Goal: Check status: Check status

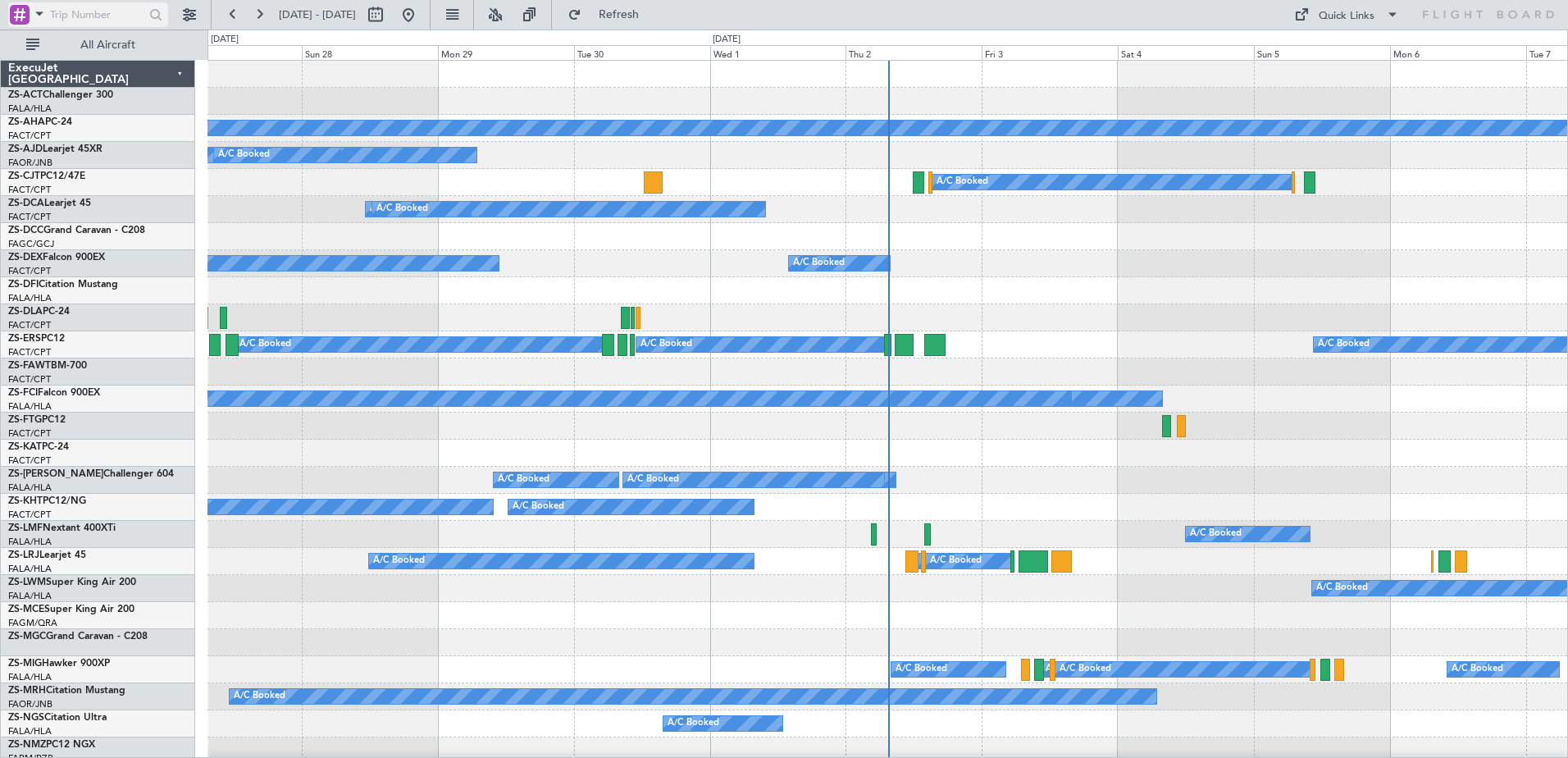
click at [40, 10] on span at bounding box center [39, 13] width 20 height 21
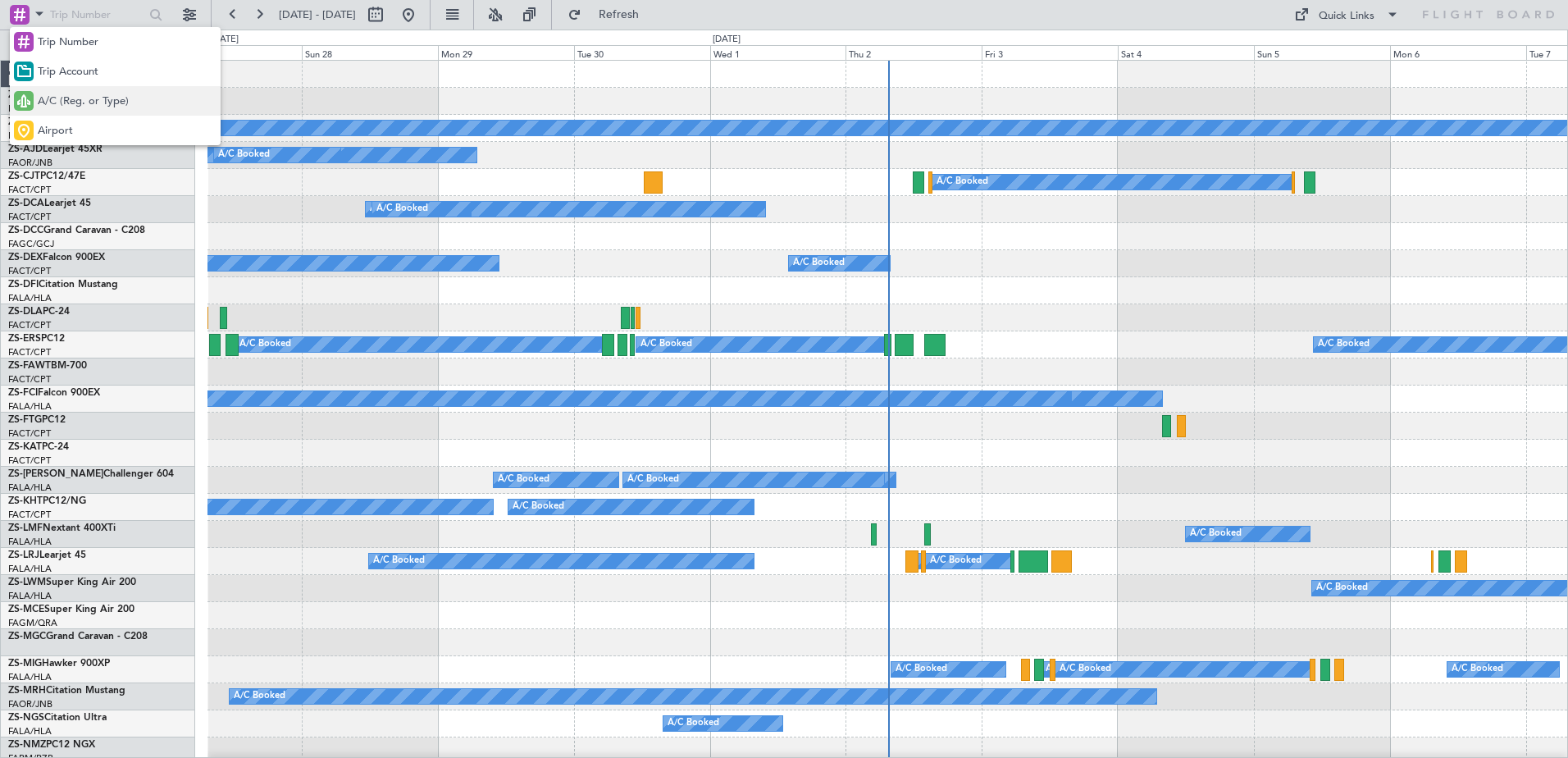
click at [65, 94] on span "A/C (Reg. or Type)" at bounding box center [83, 101] width 91 height 16
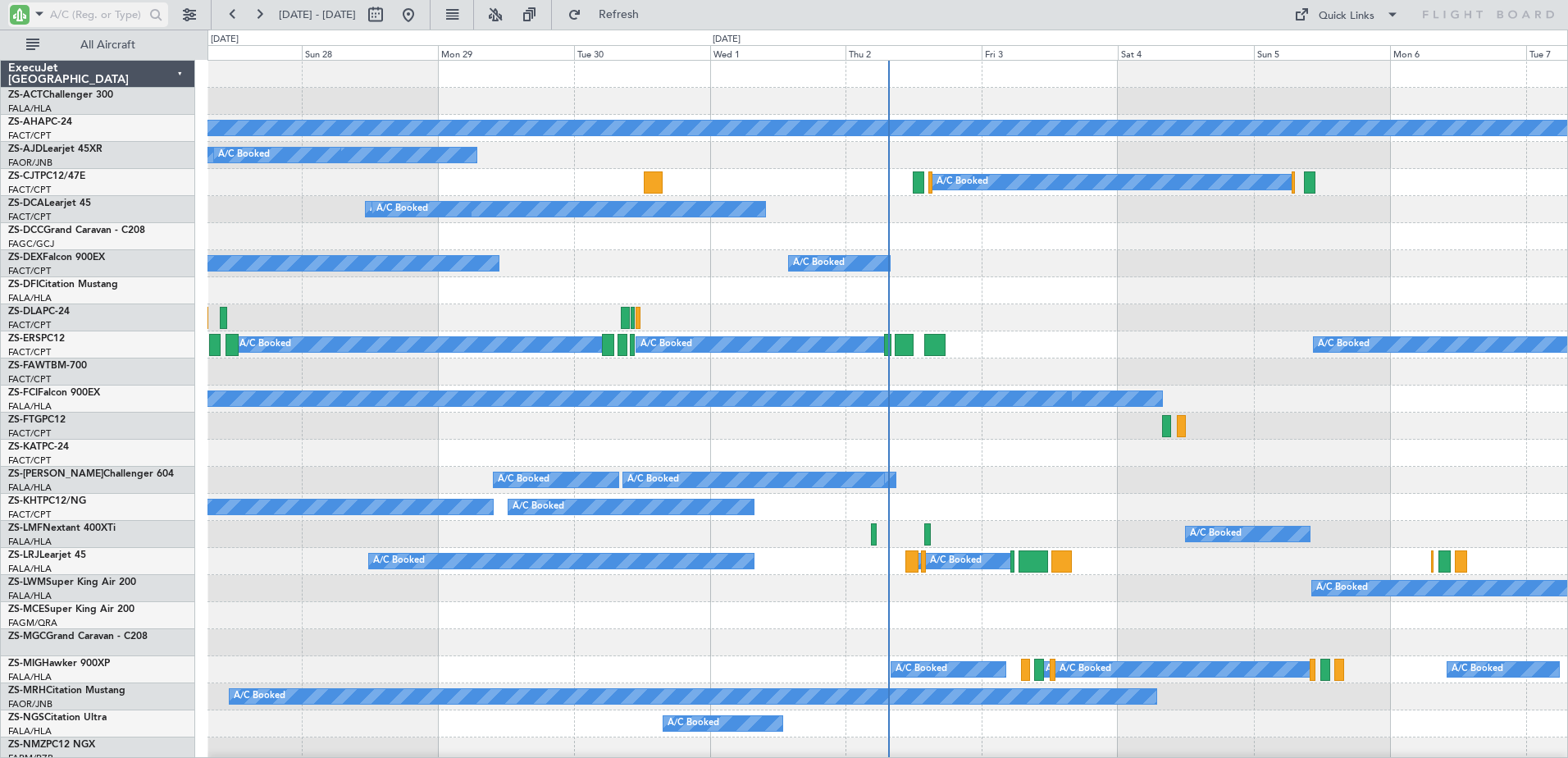
click at [92, 14] on input "text" at bounding box center [96, 15] width 94 height 25
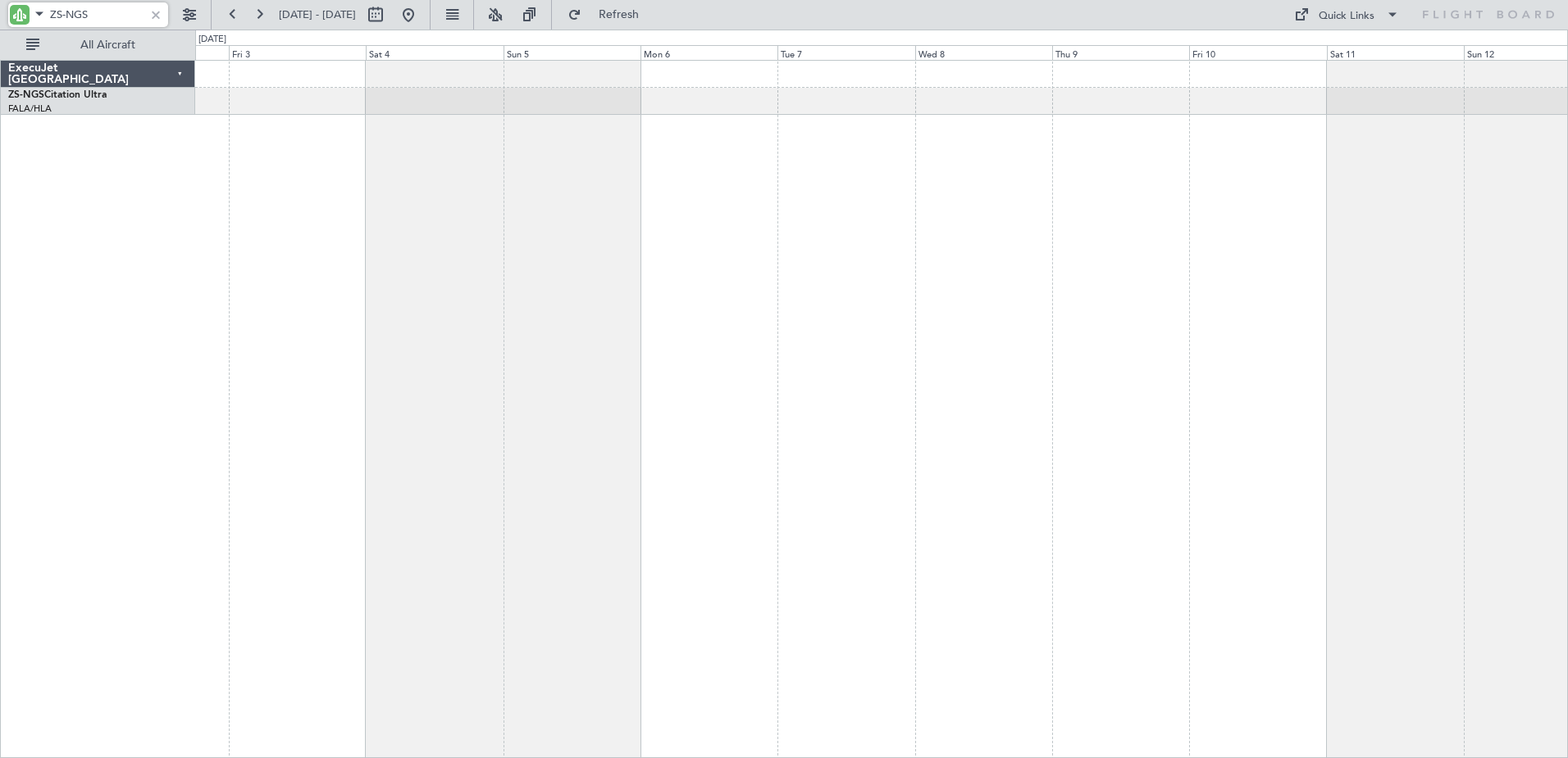
click at [378, 318] on div "A/C Booked" at bounding box center [882, 409] width 1373 height 698
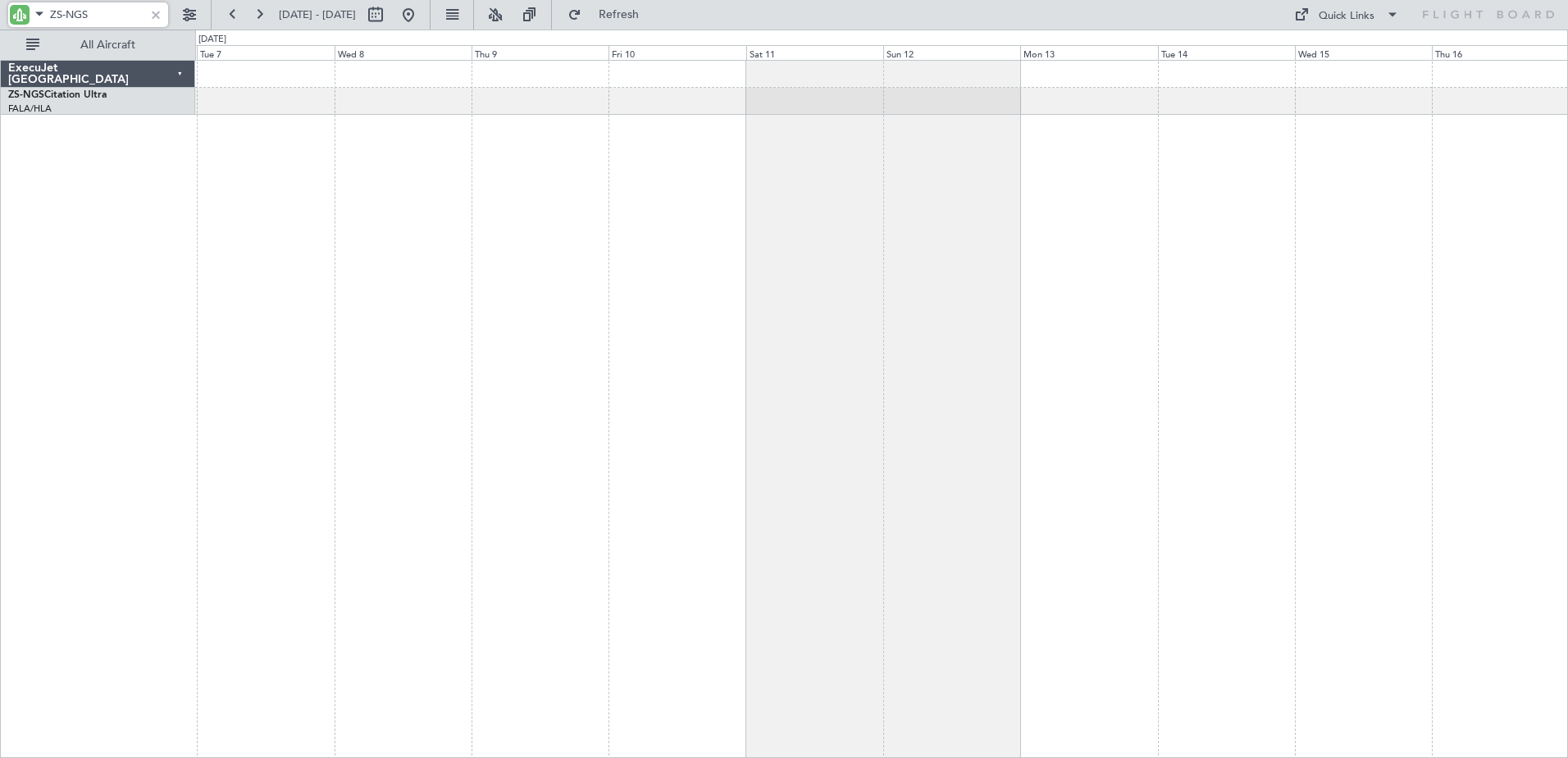
click at [512, 357] on div at bounding box center [882, 409] width 1373 height 698
click at [681, 385] on div at bounding box center [882, 409] width 1373 height 698
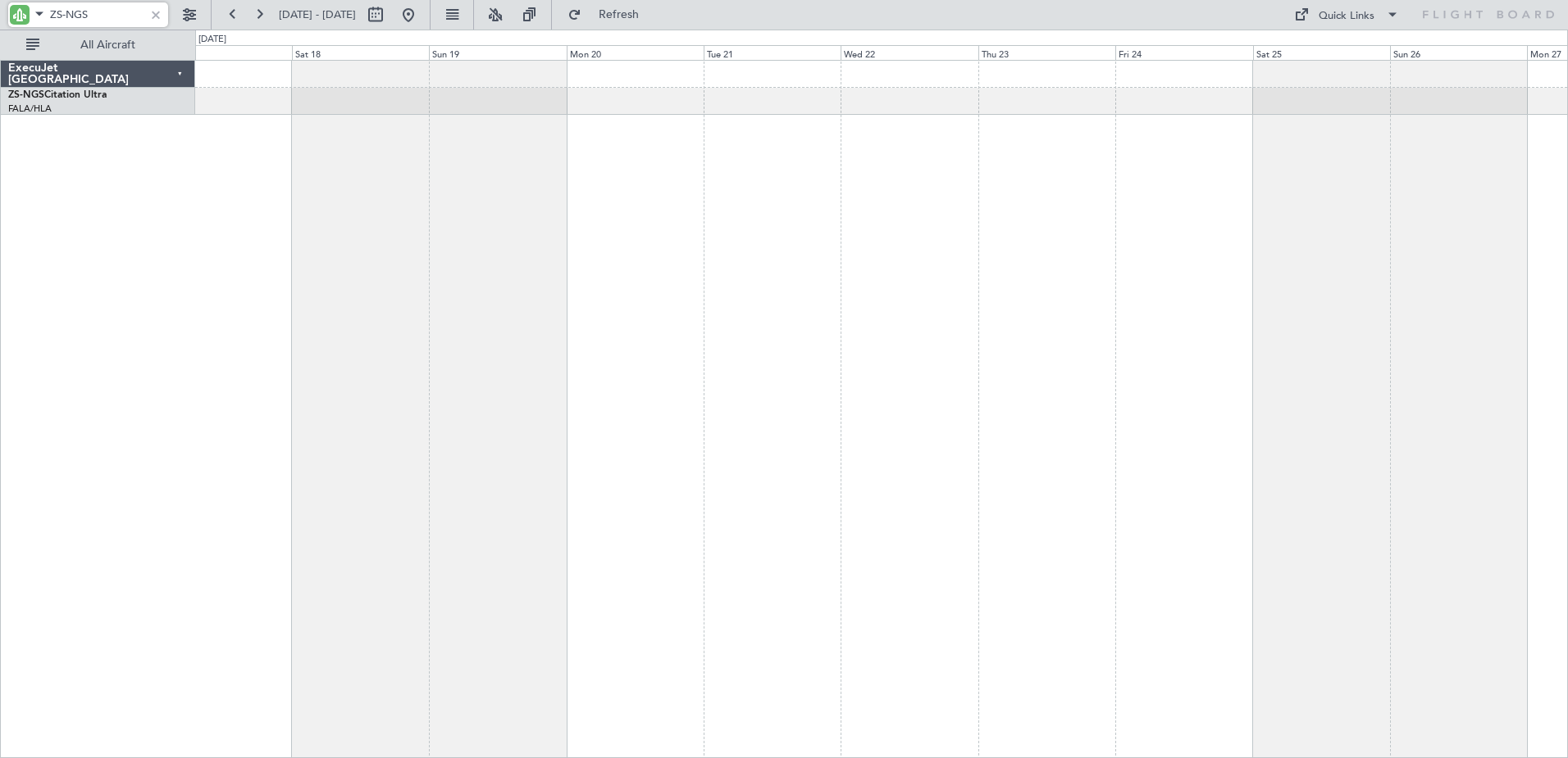
click at [563, 406] on div at bounding box center [882, 409] width 1373 height 698
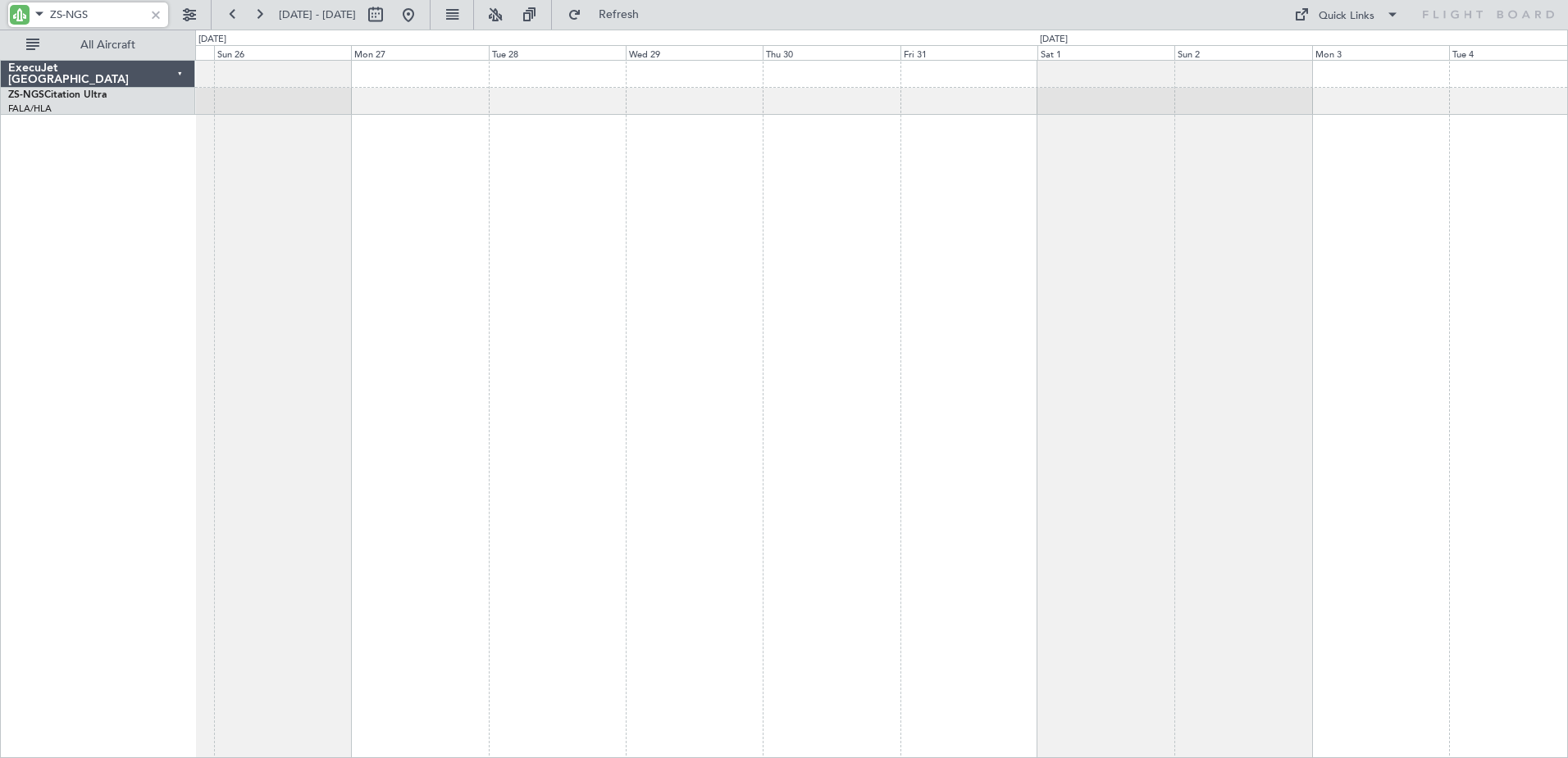
click at [353, 426] on div at bounding box center [882, 409] width 1373 height 698
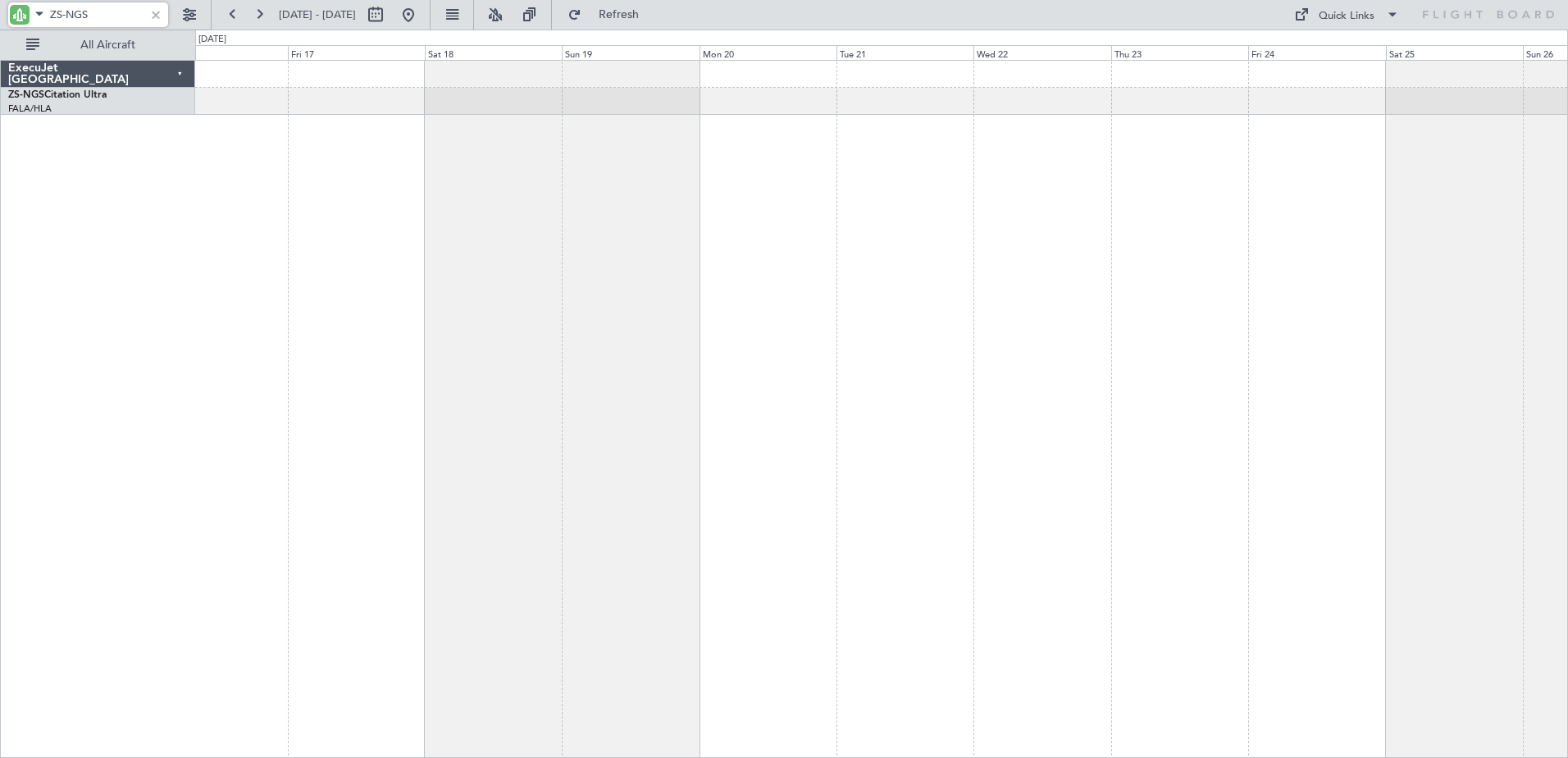
click at [1567, 465] on html "ZS-NGS [DATE] - [DATE] Refresh Quick Links All Aircraft ExecuJet [GEOGRAPHIC_DA…" at bounding box center [784, 379] width 1568 height 758
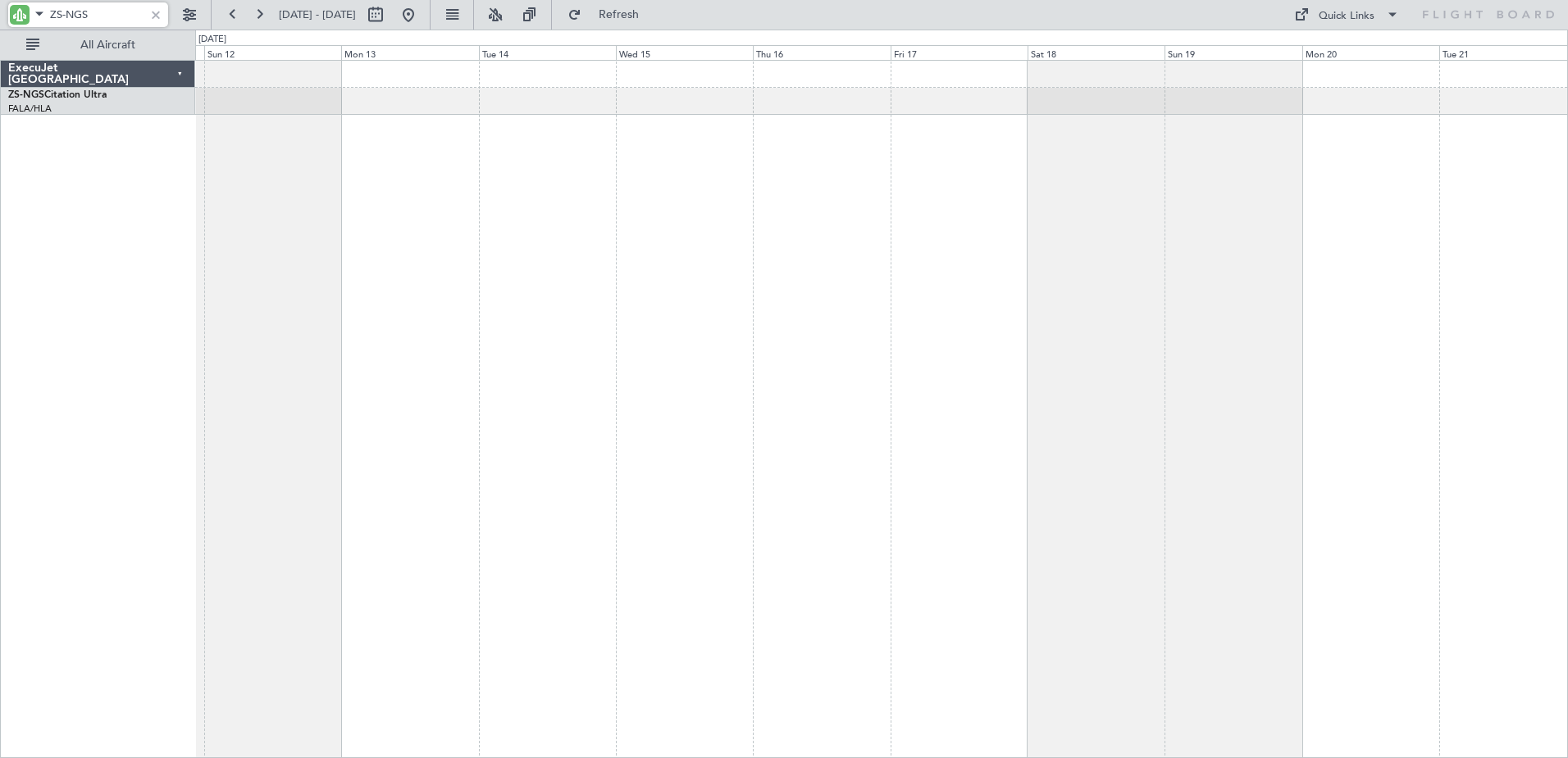
click at [1476, 449] on div at bounding box center [882, 409] width 1373 height 698
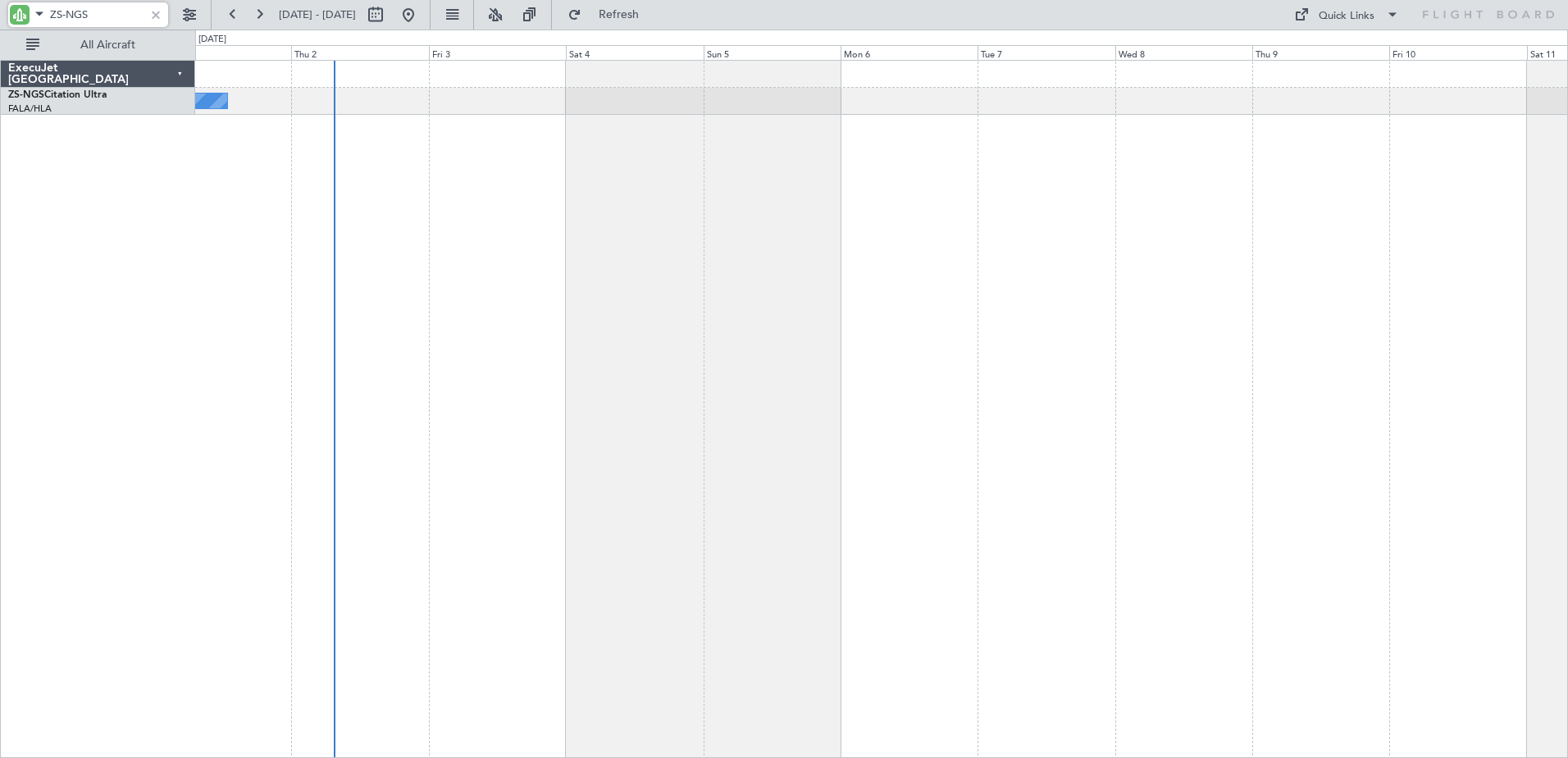
click at [1446, 431] on div "A/C Booked" at bounding box center [882, 409] width 1373 height 698
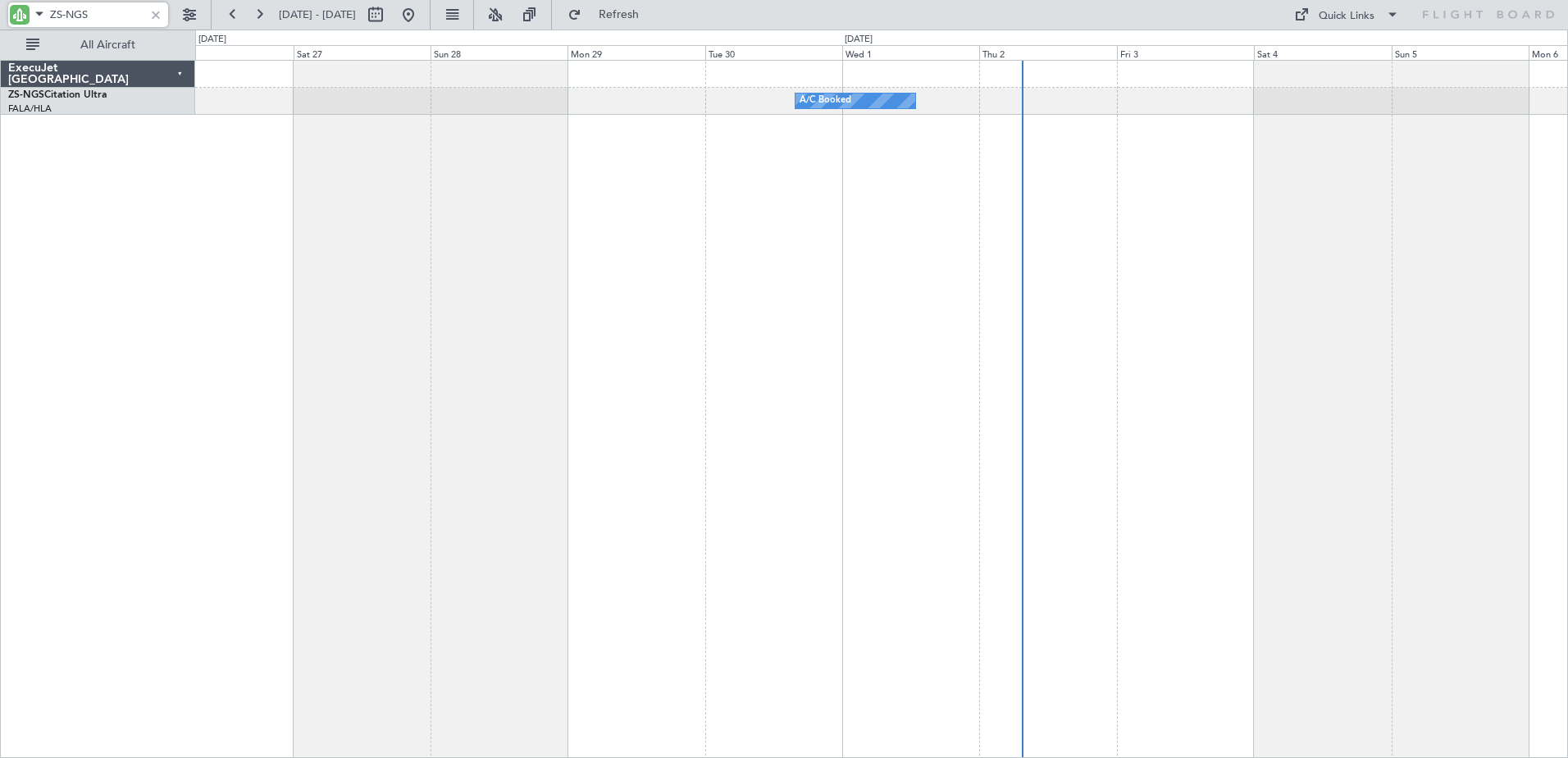
click at [1188, 432] on div "A/C Booked A/C Booked" at bounding box center [882, 409] width 1373 height 698
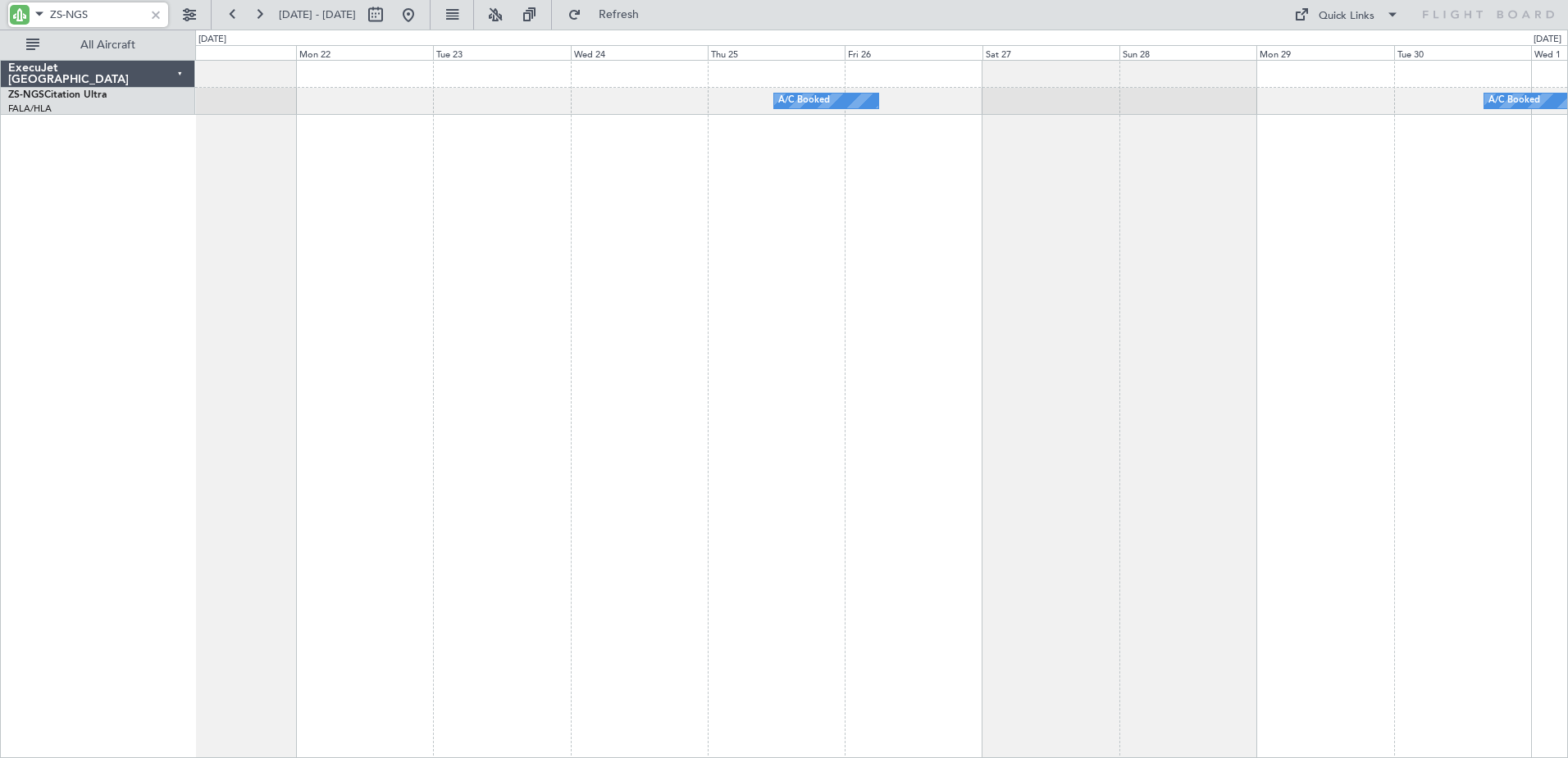
click at [1218, 461] on div "A/C Booked A/C Booked" at bounding box center [882, 409] width 1373 height 698
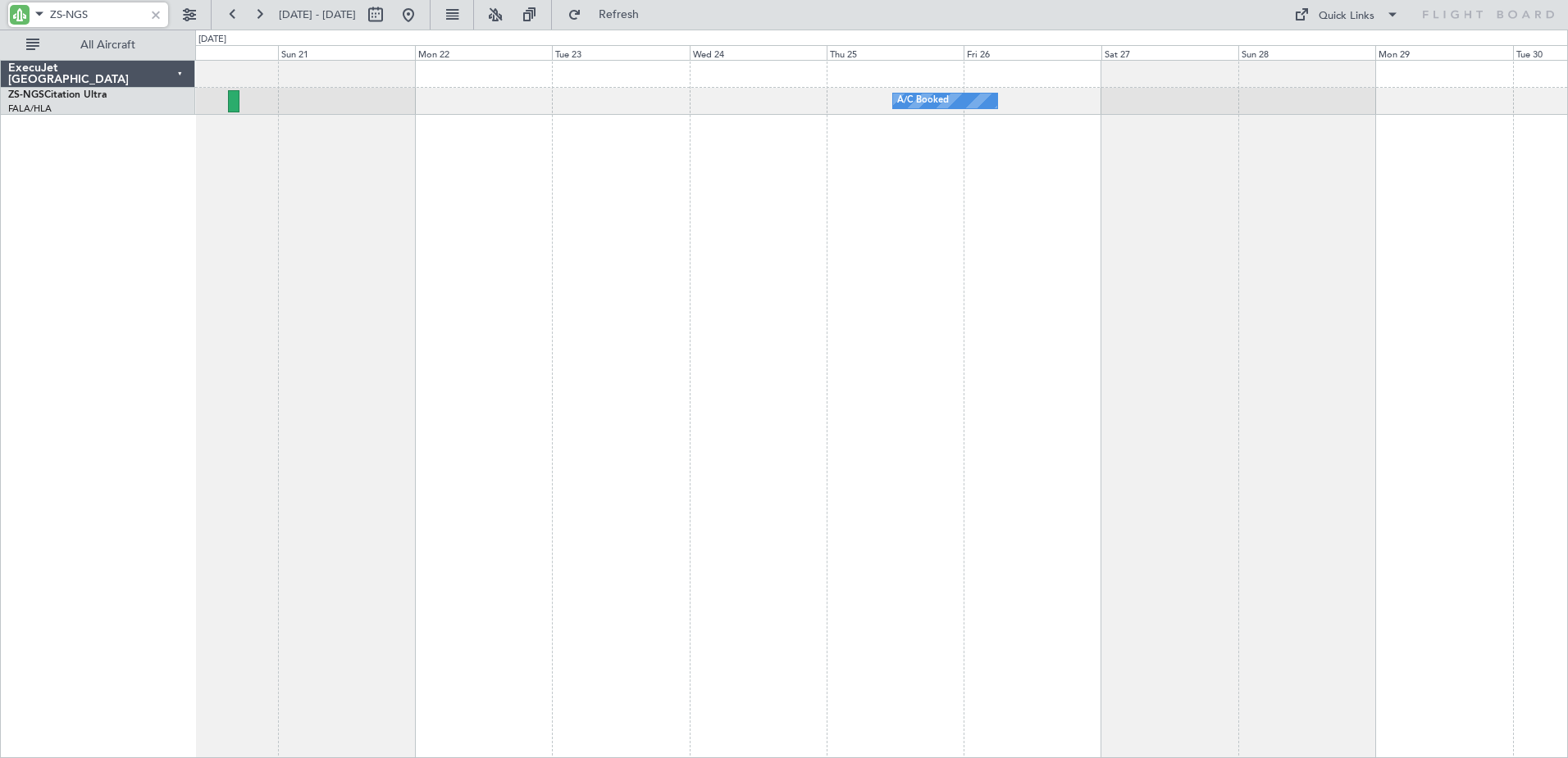
click at [220, 390] on div "A/C Booked A/C Booked" at bounding box center [882, 409] width 1373 height 698
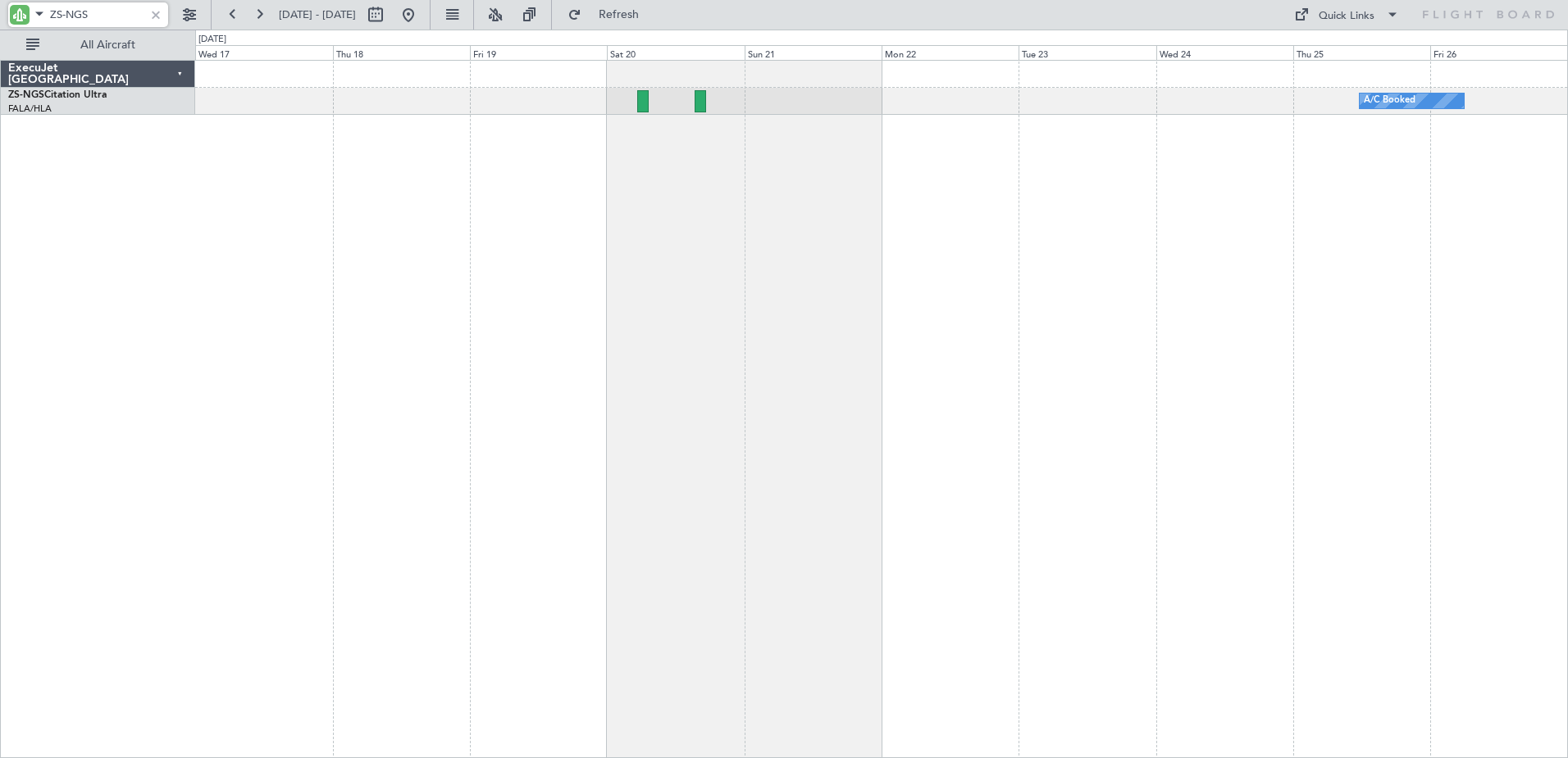
click at [736, 417] on div "A/C Booked" at bounding box center [882, 409] width 1373 height 698
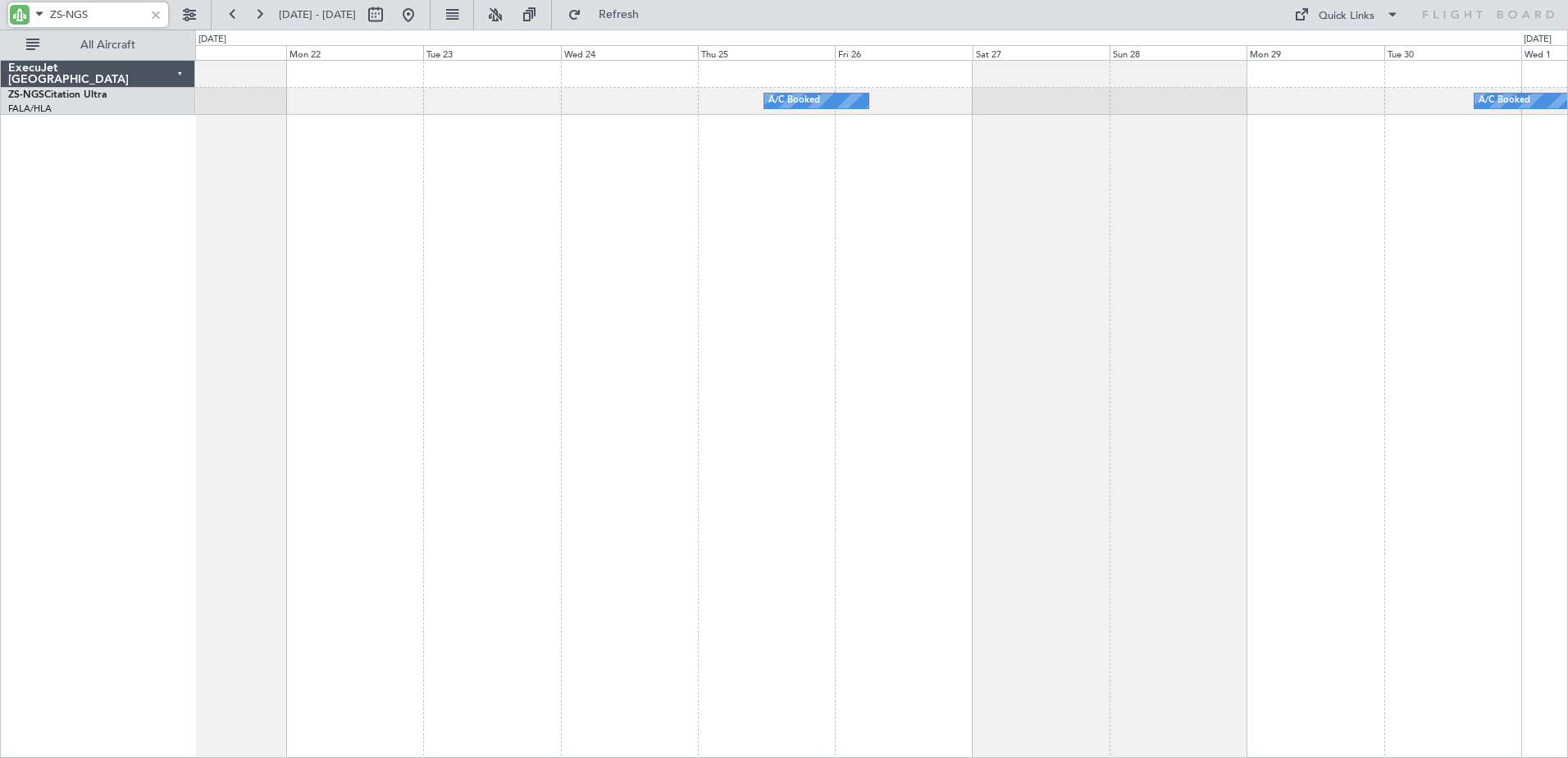
click at [316, 289] on div "A/C Booked A/C Booked" at bounding box center [882, 409] width 1373 height 698
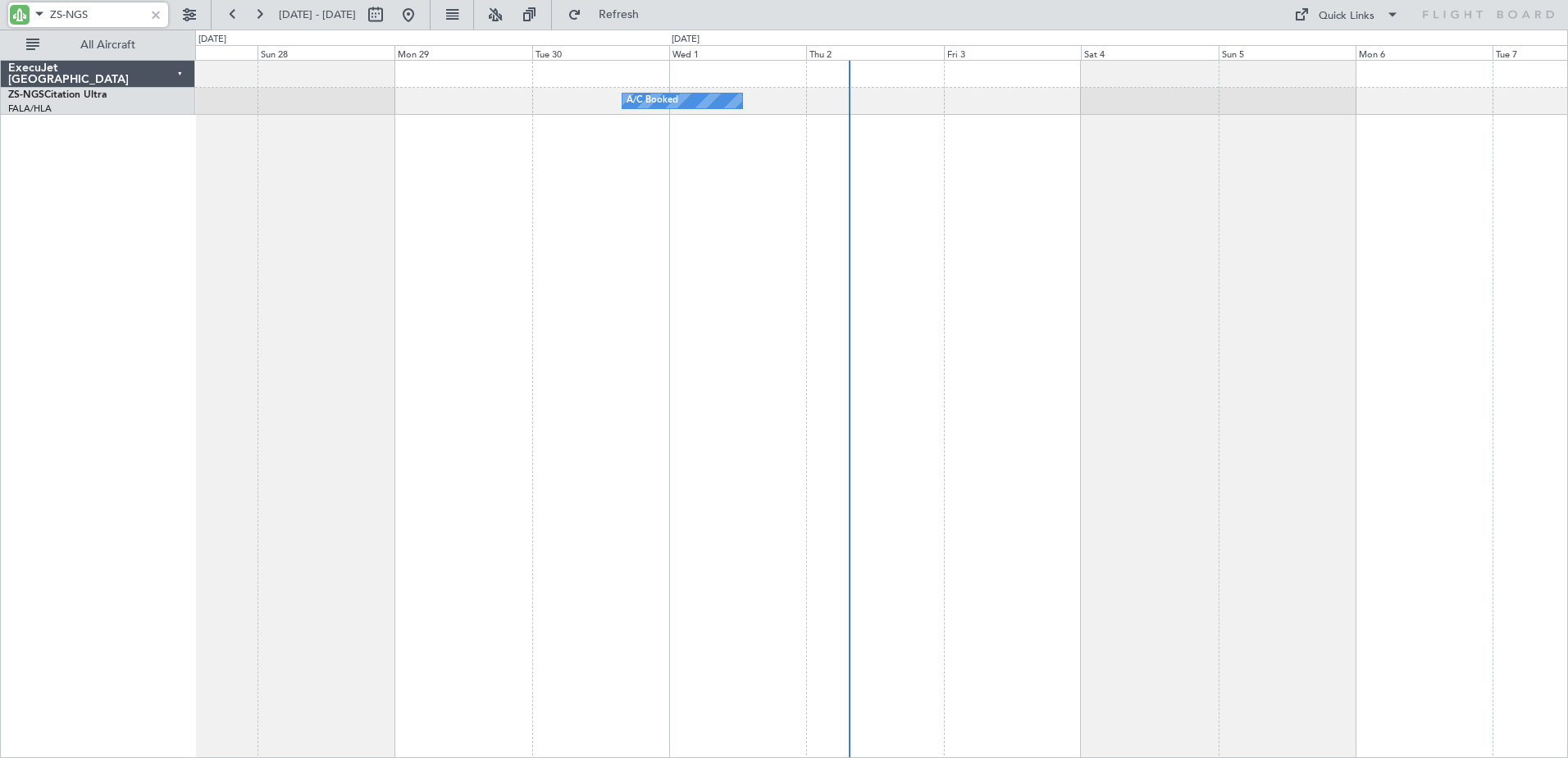
click at [173, 368] on div "A/C Booked A/C Booked ExecuJet [GEOGRAPHIC_DATA] ZS-NGS Citation Ultra FALA/HLA…" at bounding box center [784, 394] width 1568 height 728
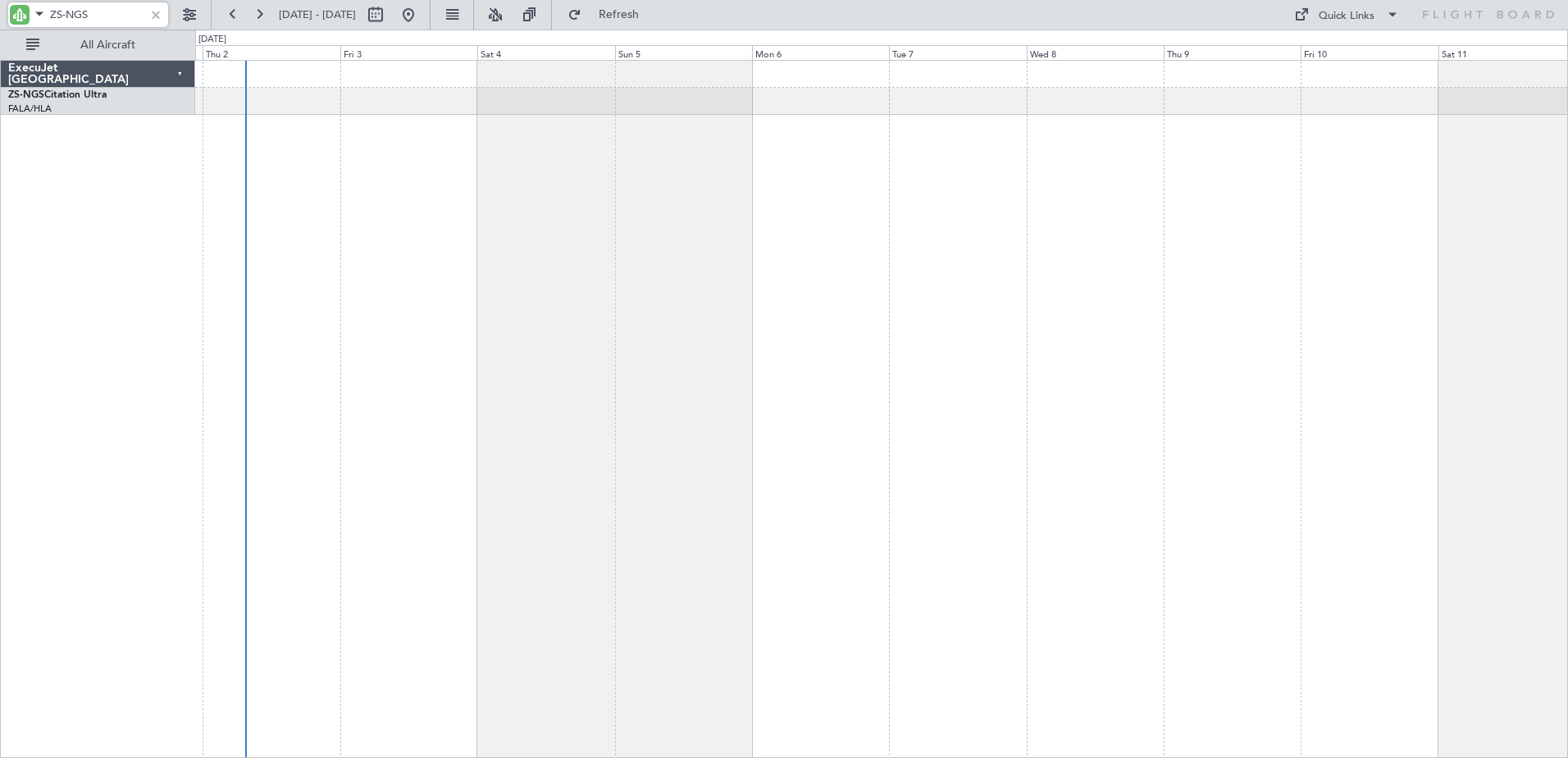
click at [361, 339] on div "A/C Booked" at bounding box center [882, 409] width 1373 height 698
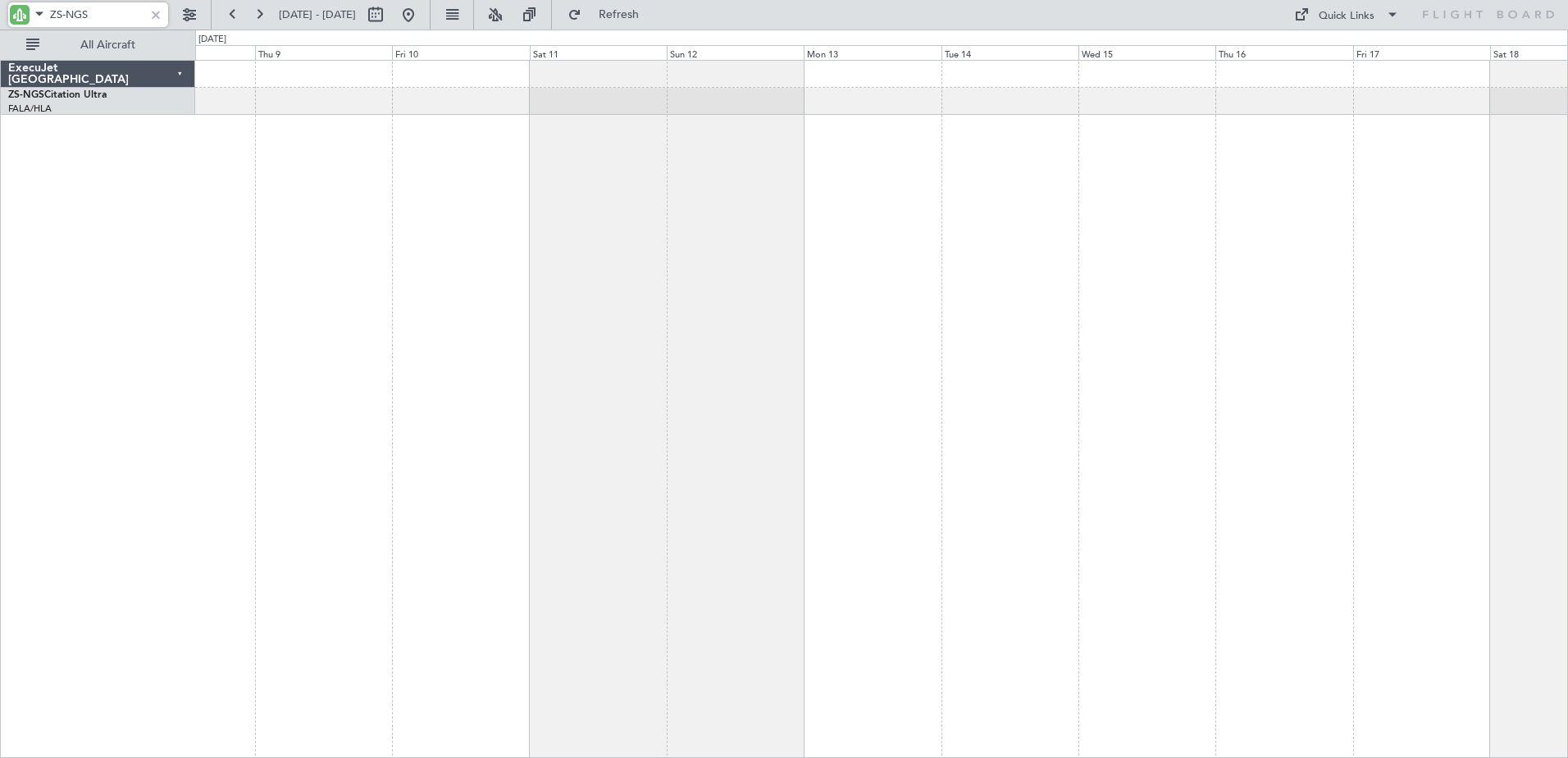
click at [180, 359] on div "ExecuJet [GEOGRAPHIC_DATA] ZS-NGS Citation Ultra FALA/HLA Lanseria 0 0 Wed 8 Th…" at bounding box center [784, 394] width 1568 height 728
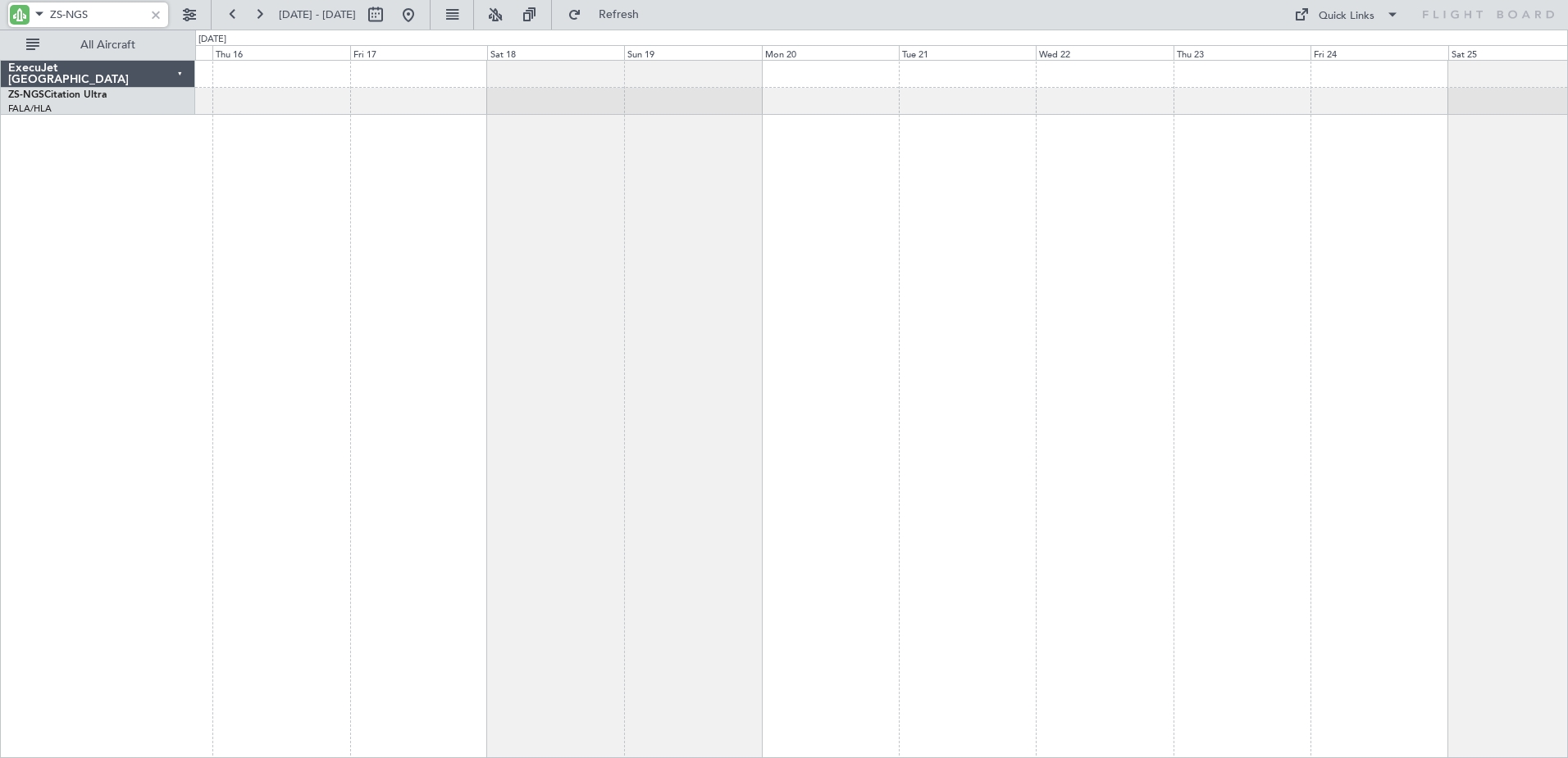
click at [360, 349] on div at bounding box center [882, 409] width 1373 height 698
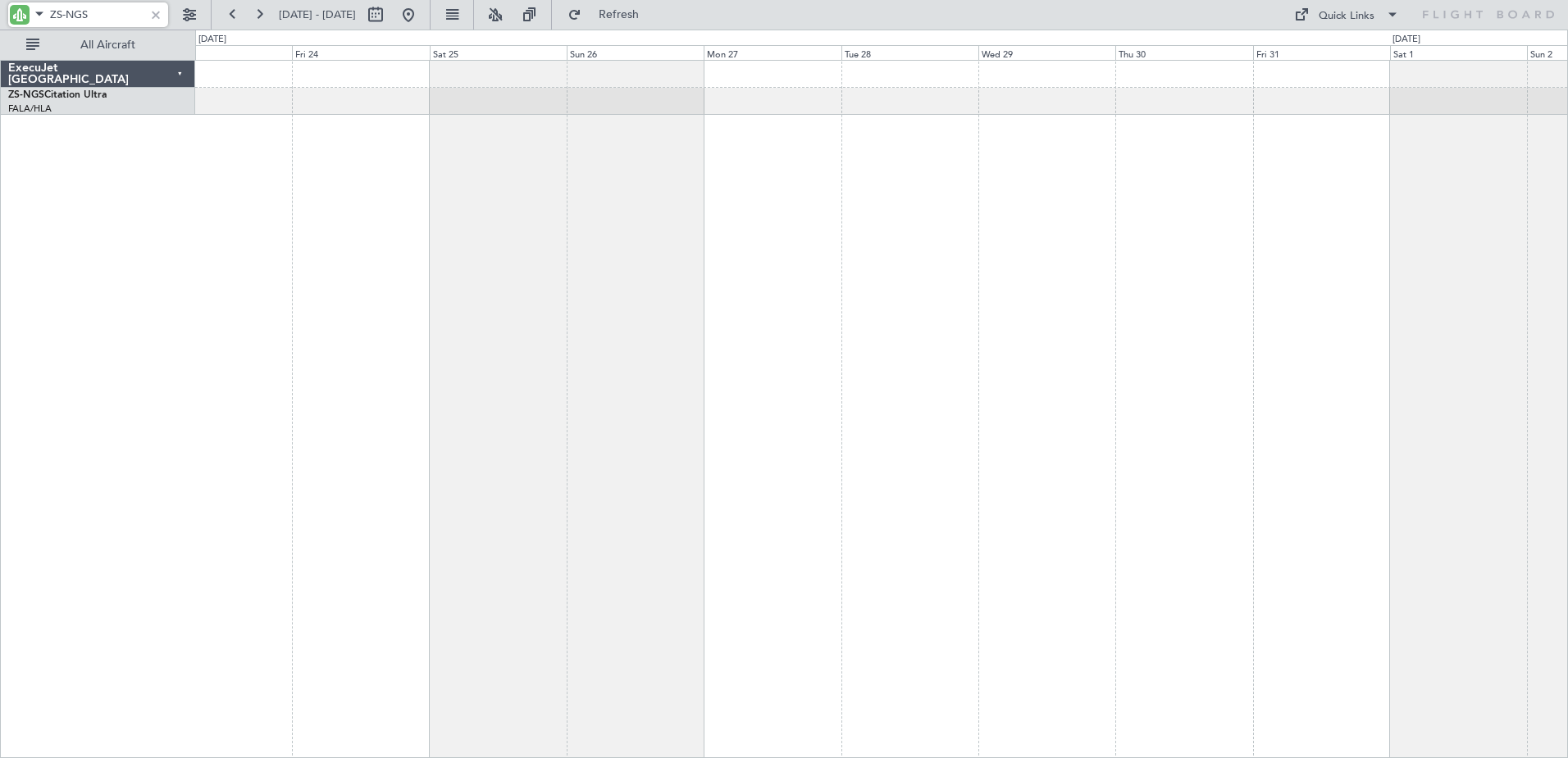
click at [408, 344] on div at bounding box center [882, 409] width 1373 height 698
type input "ZS-NGS"
click at [155, 14] on div at bounding box center [155, 14] width 18 height 18
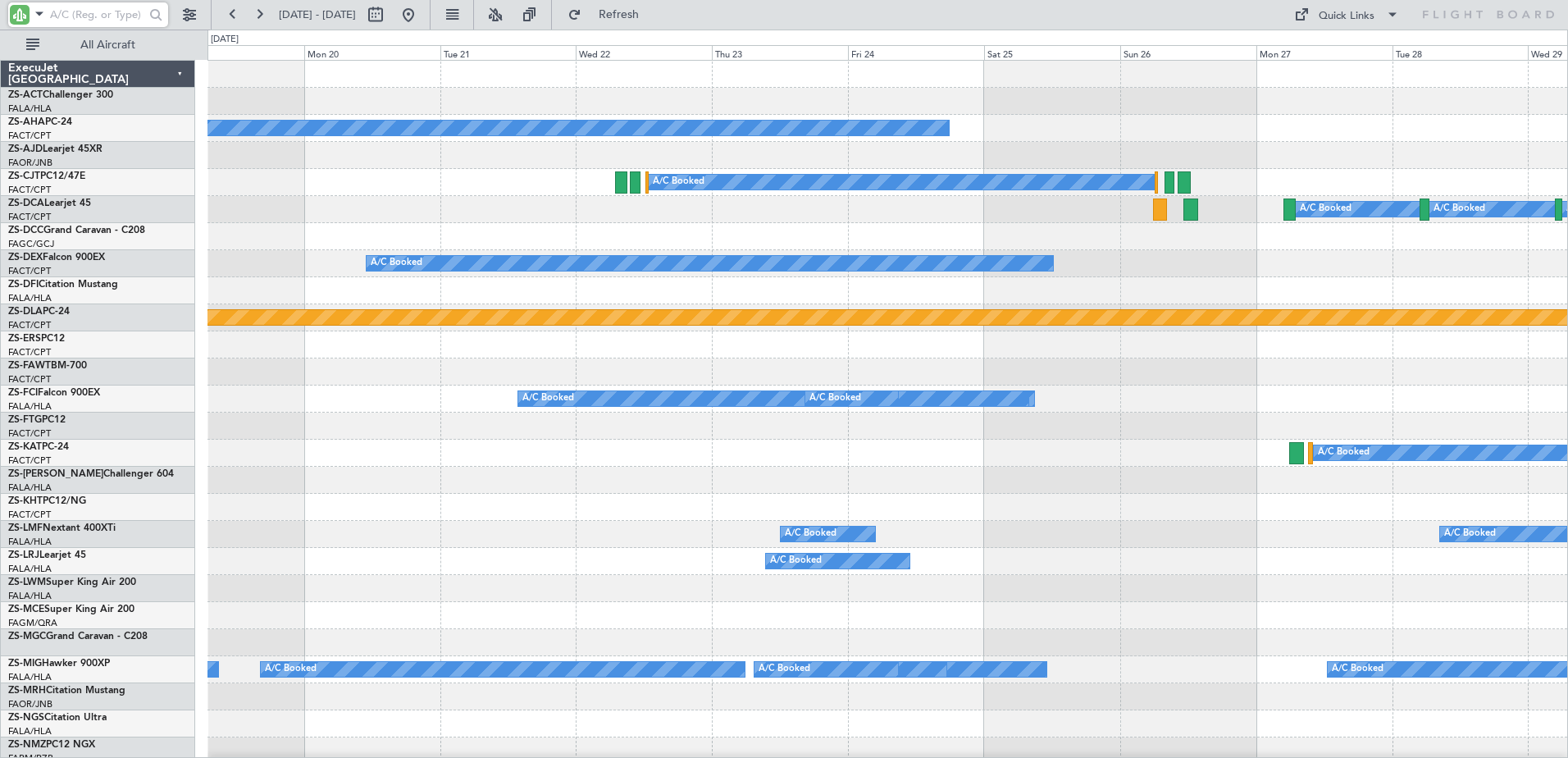
click at [1182, 393] on div "A/C Booked A/C Booked A/C Booked A/C Booked A/C Booked A/C Booked A/C Booked A/…" at bounding box center [887, 399] width 1359 height 27
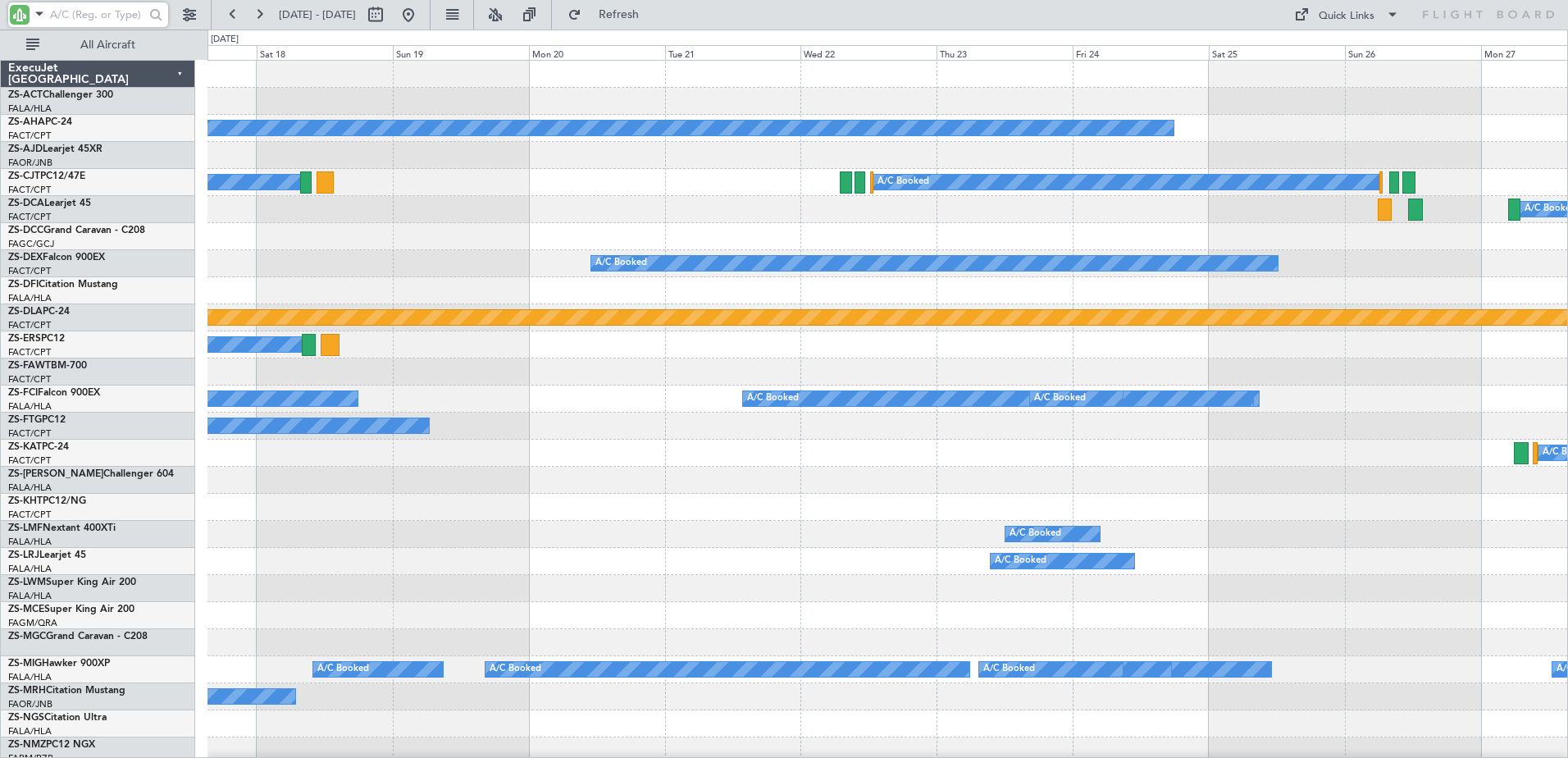
click at [1337, 414] on div "A/C Booked" at bounding box center [887, 426] width 1359 height 27
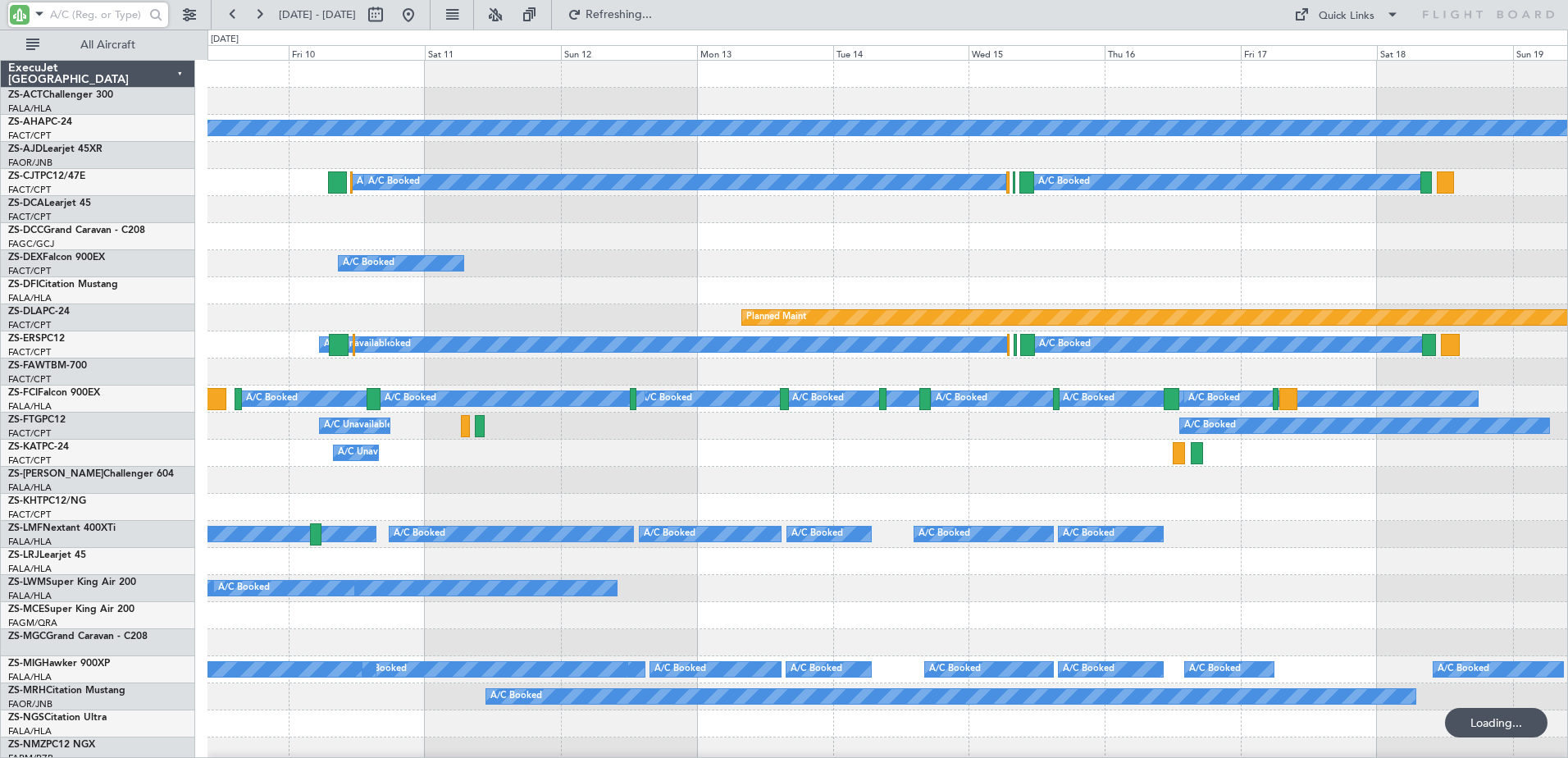
click at [1371, 455] on div "Planned Maint A/C Booked A/C Booked A/C Booked A/C Booked A/C Booked A/C Booked…" at bounding box center [887, 629] width 1359 height 1137
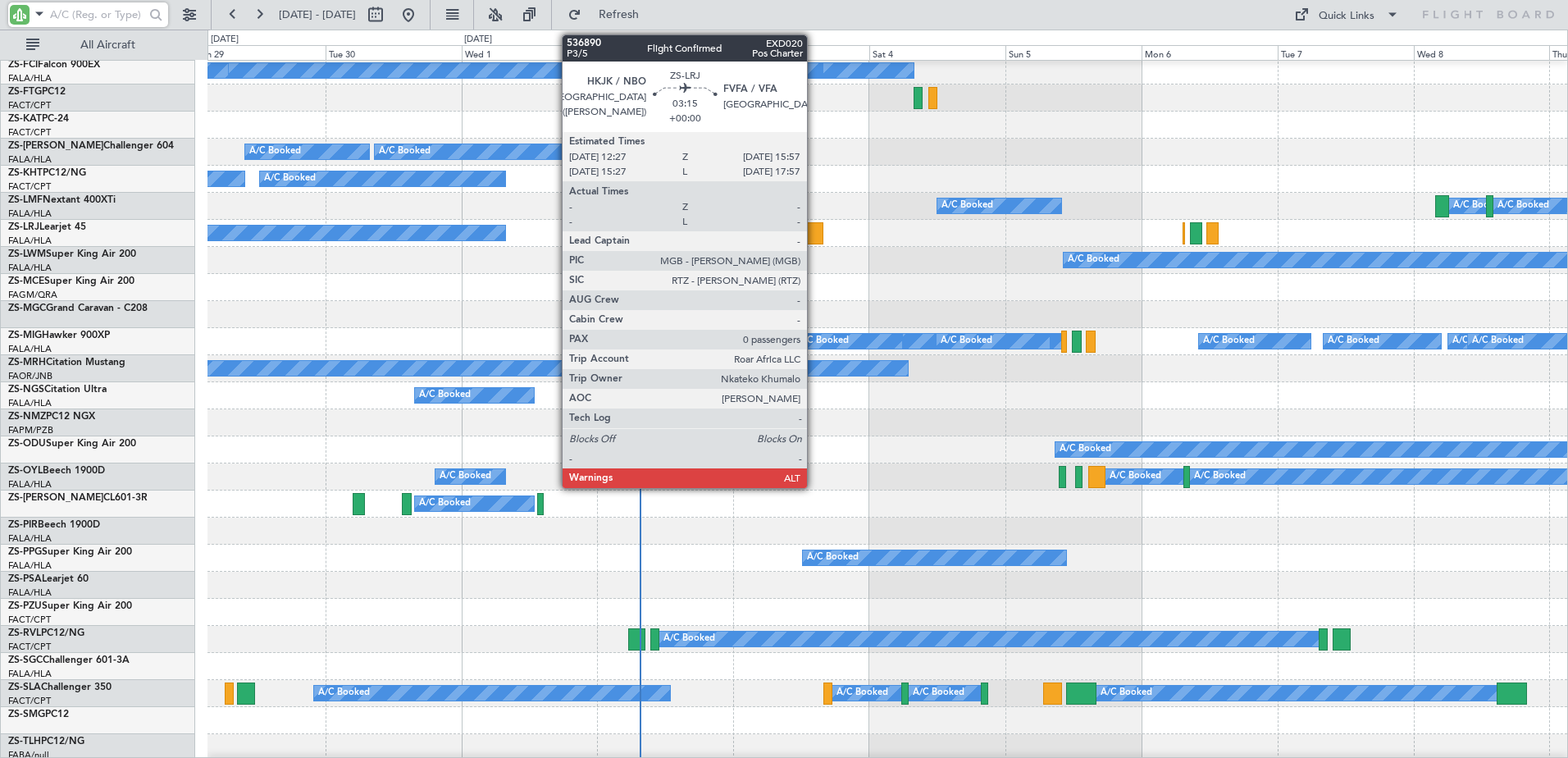
scroll to position [439, 0]
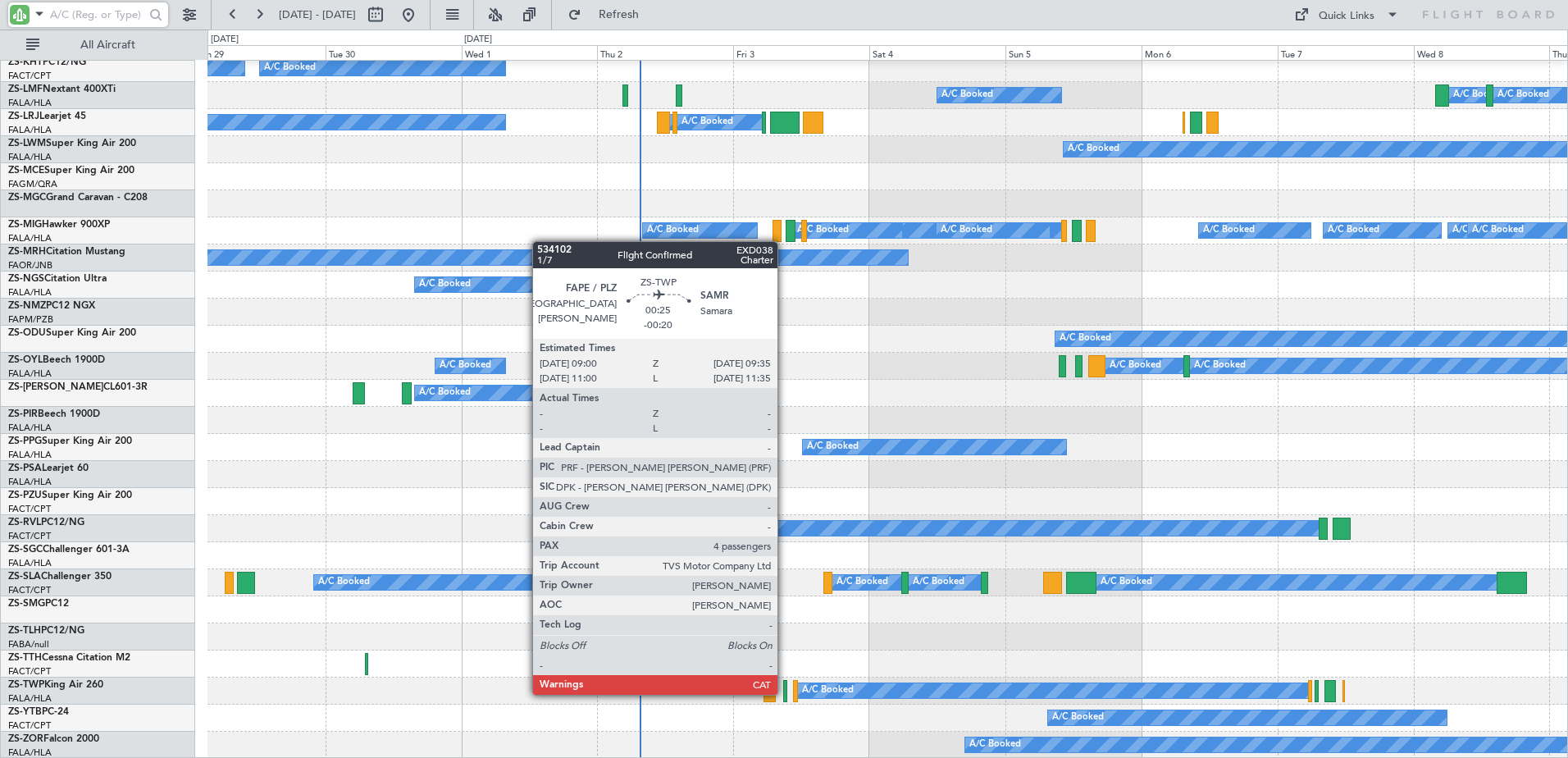
click at [784, 693] on div at bounding box center [784, 690] width 4 height 22
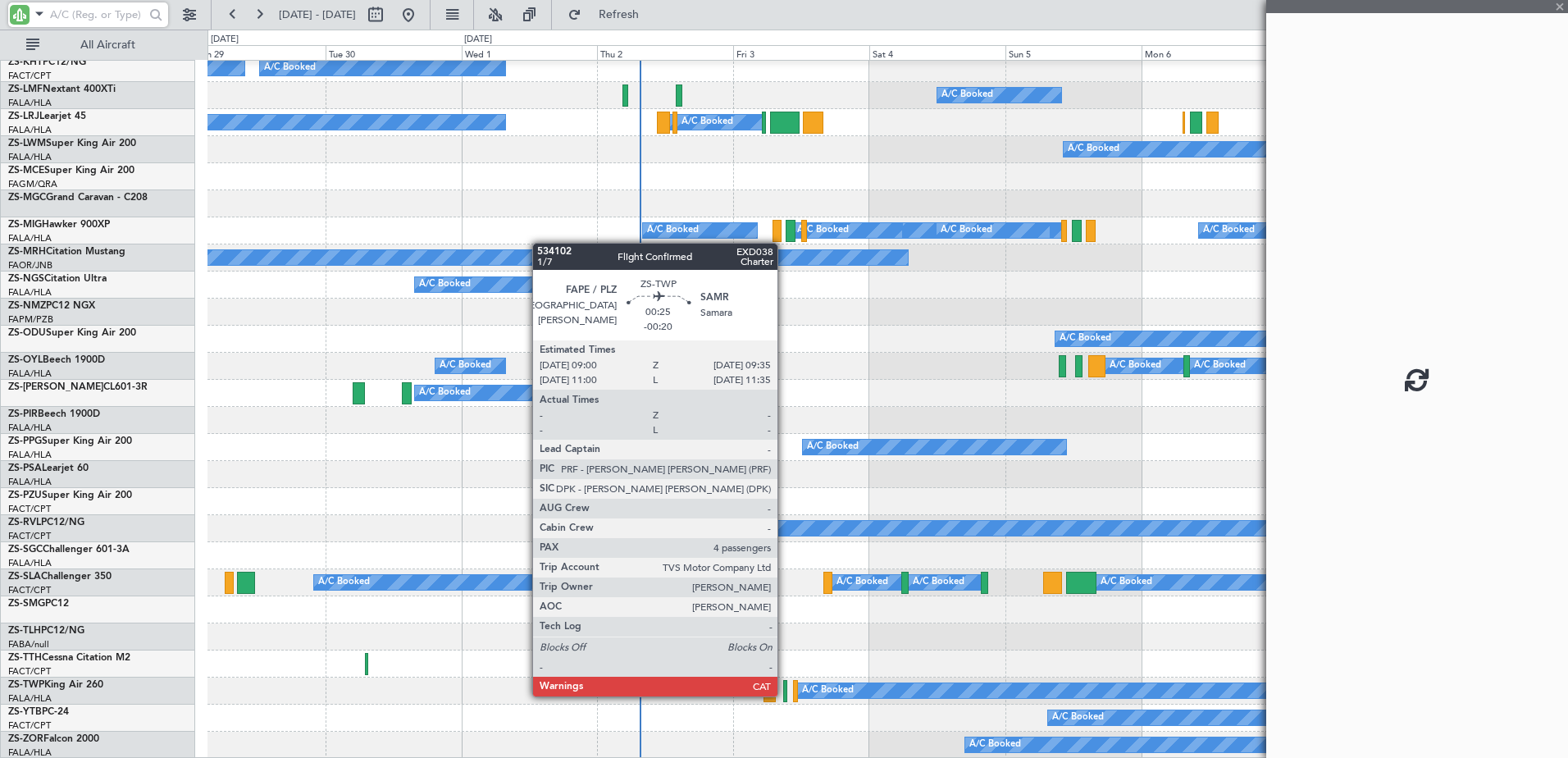
click at [784, 695] on div at bounding box center [784, 690] width 4 height 22
